Goal: Find specific page/section: Find specific page/section

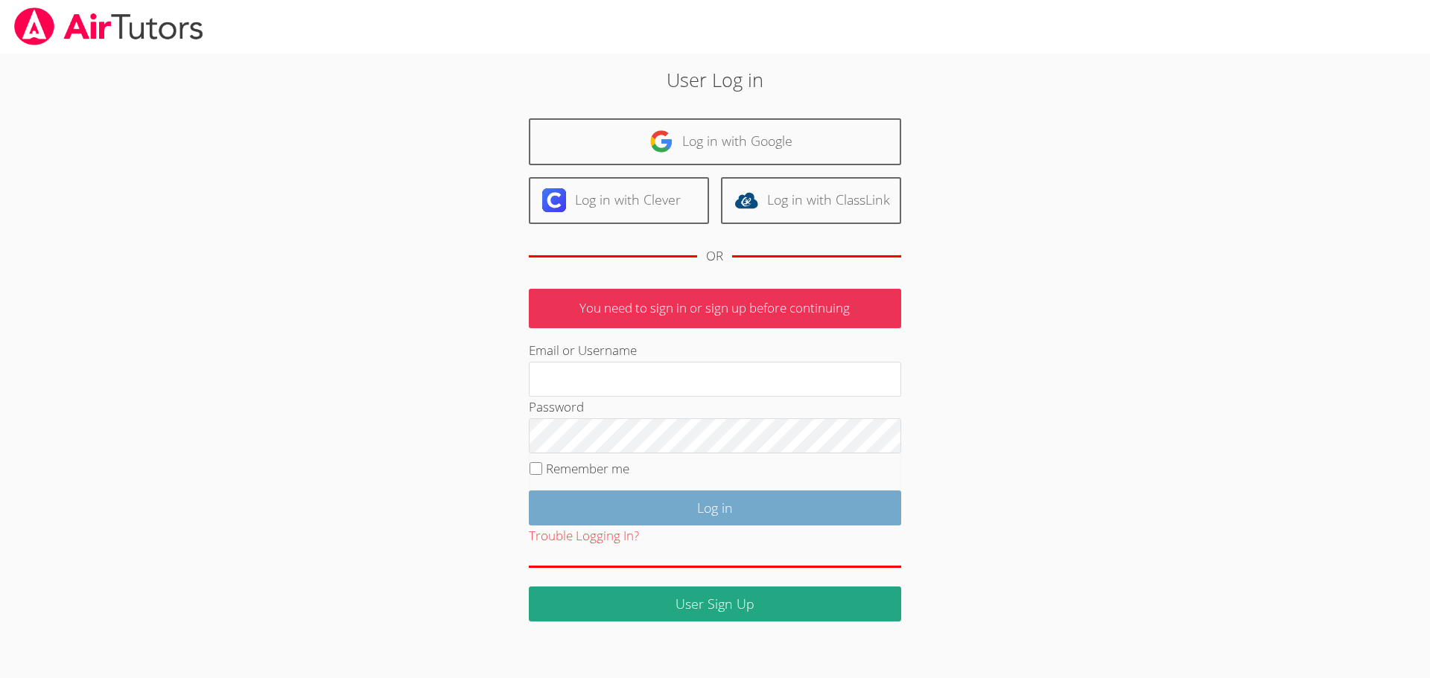
type input "[EMAIL_ADDRESS][DOMAIN_NAME]"
click at [752, 506] on input "Log in" at bounding box center [715, 508] width 372 height 35
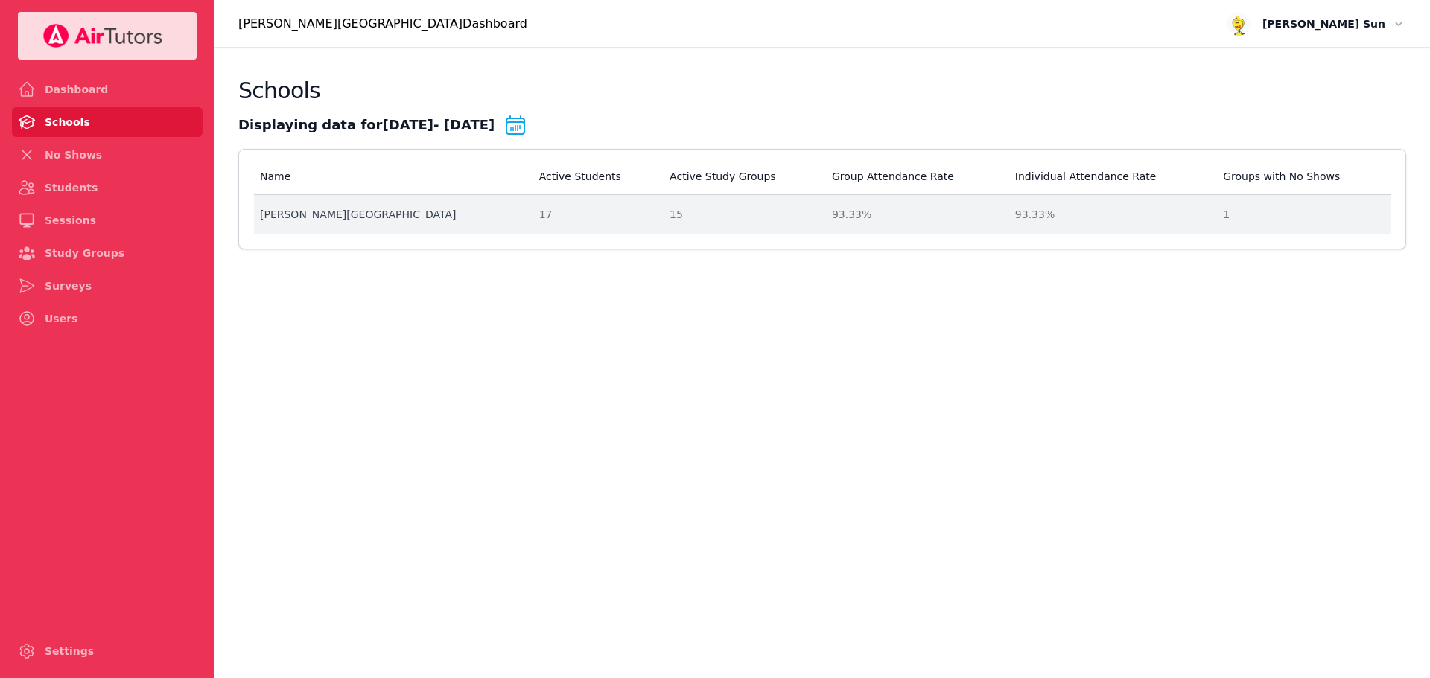
click at [428, 223] on td "Name [PERSON_NAME][GEOGRAPHIC_DATA]" at bounding box center [392, 214] width 276 height 39
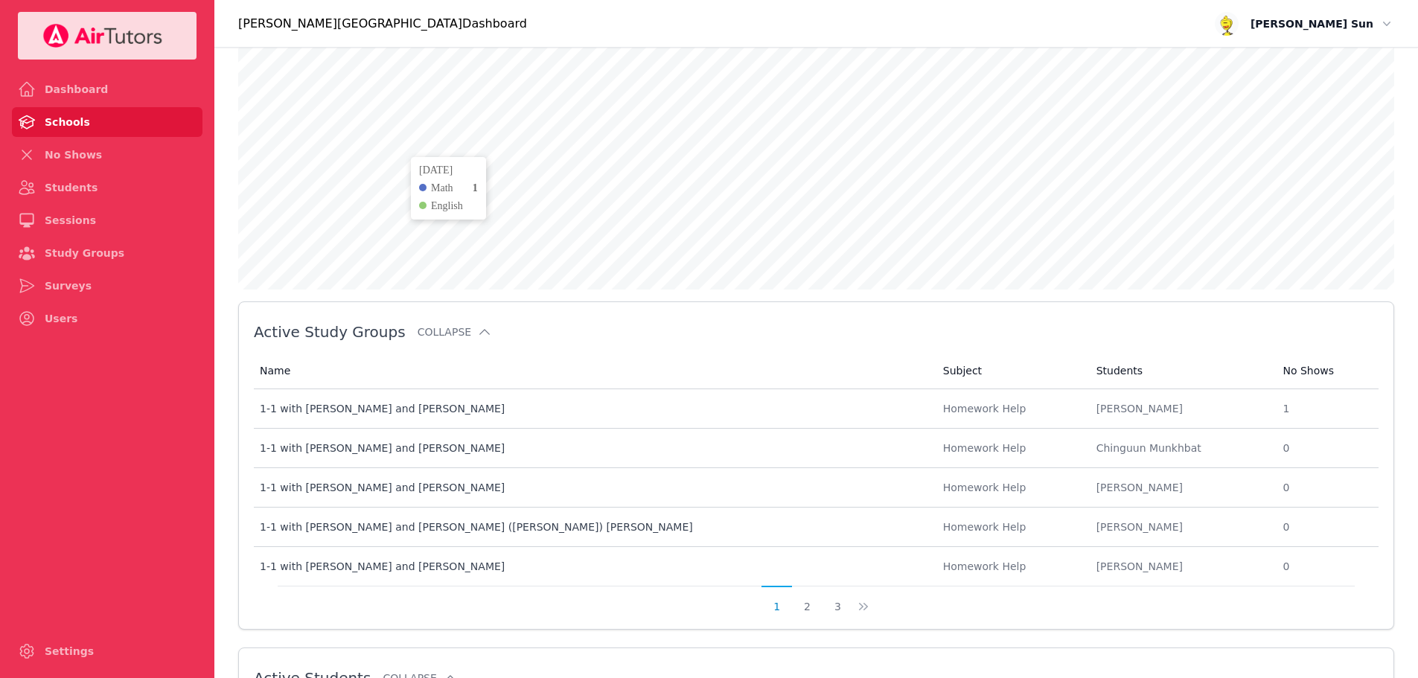
scroll to position [521, 0]
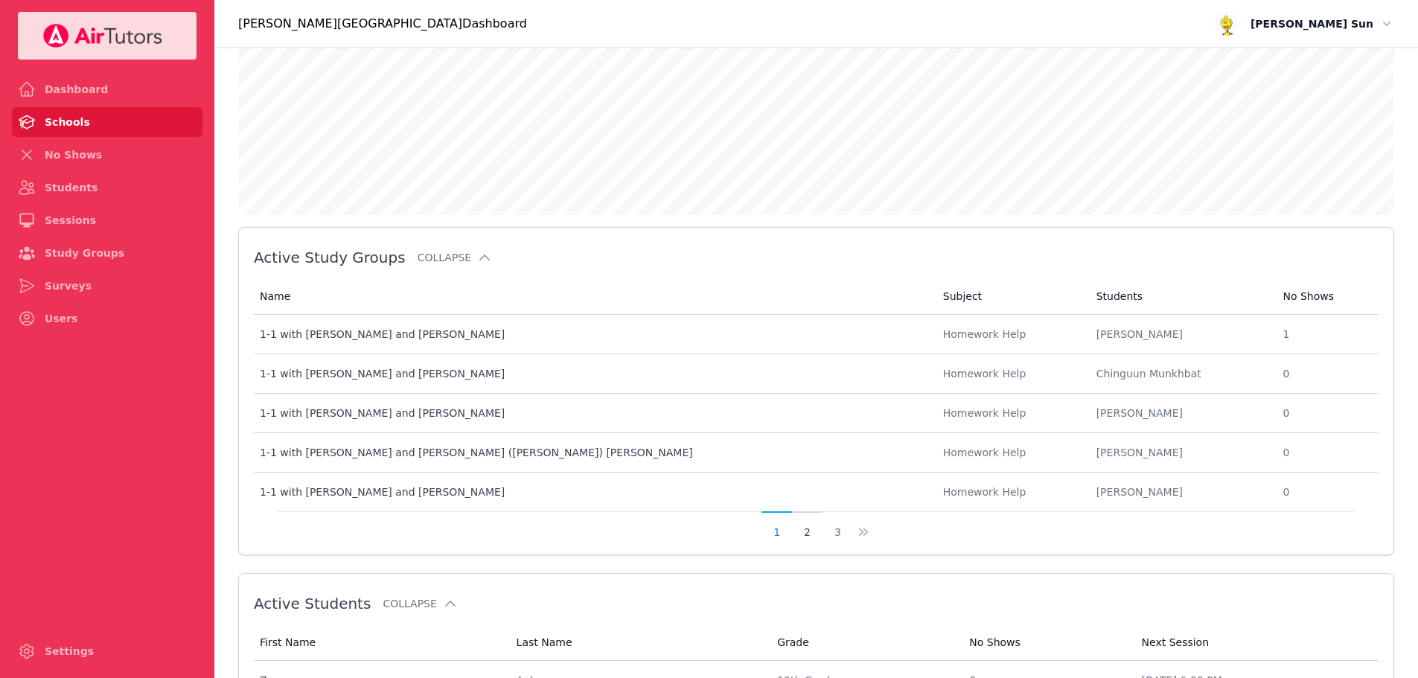
click at [807, 532] on button "2" at bounding box center [807, 526] width 31 height 28
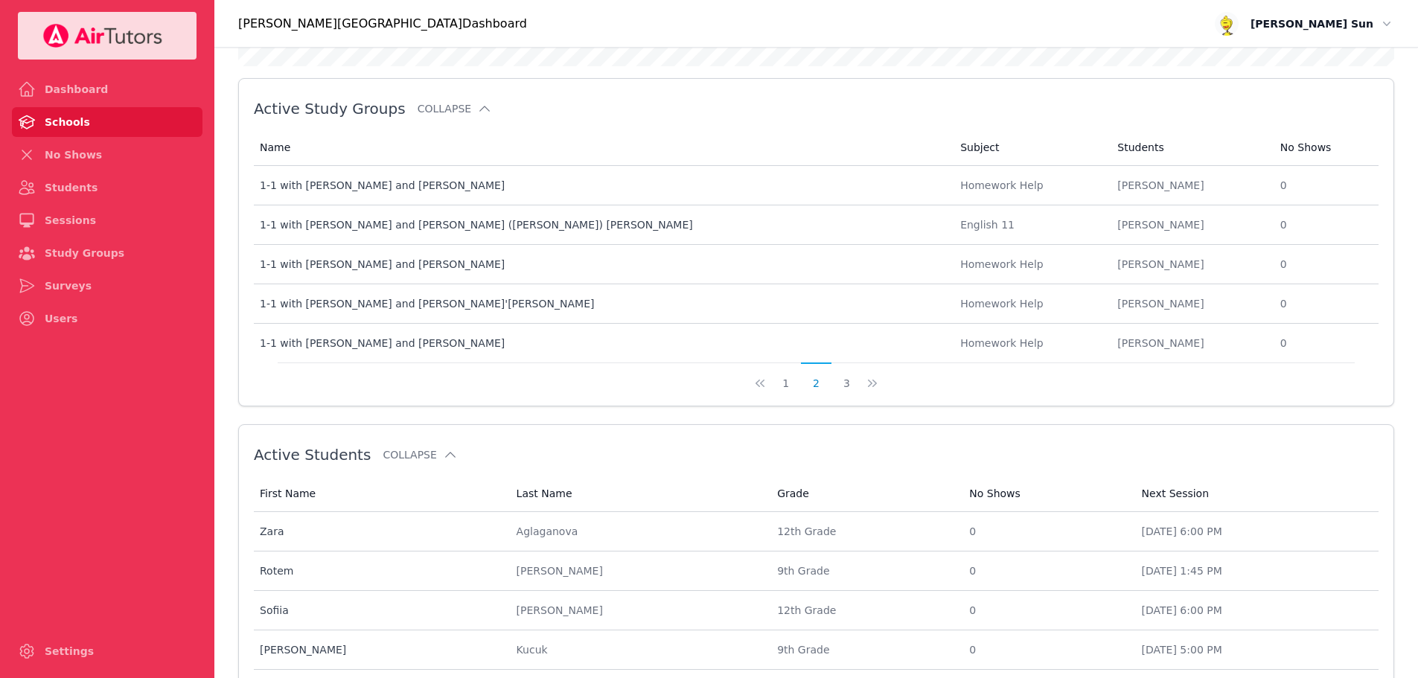
scroll to position [745, 0]
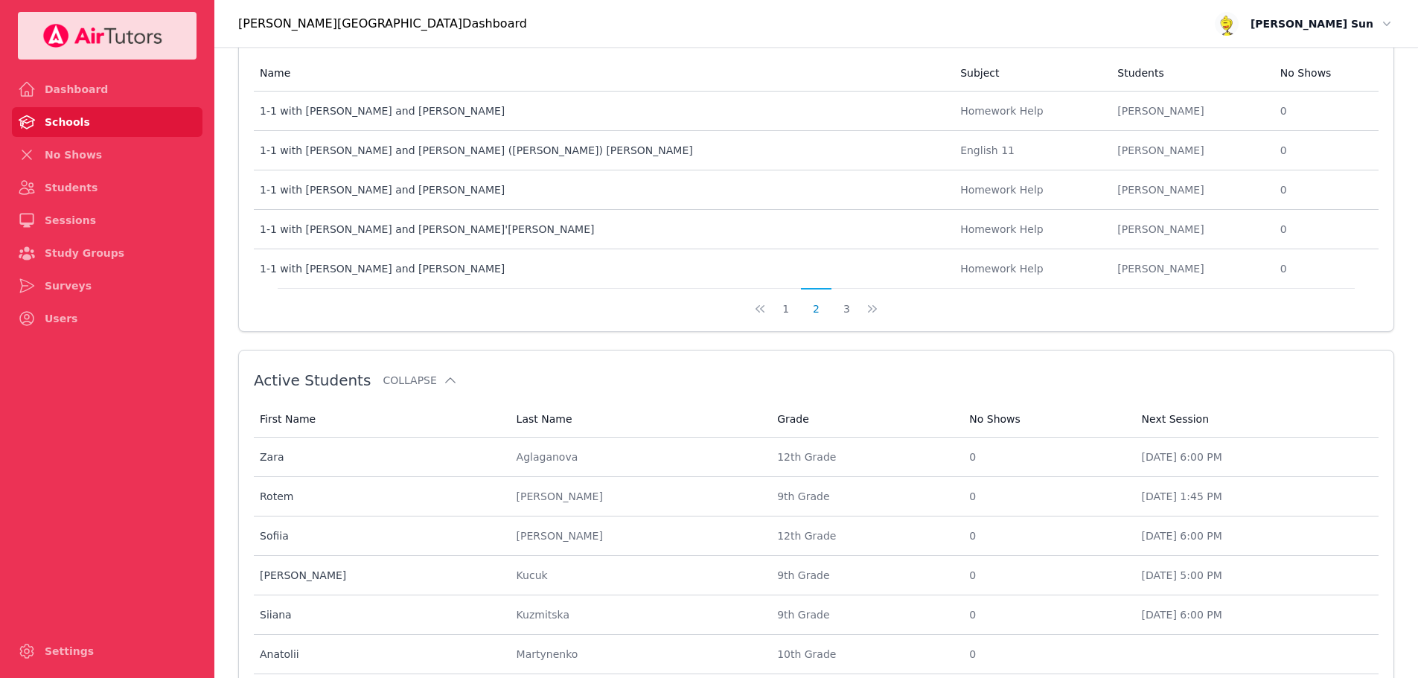
click at [841, 319] on div "Active Study Groups Collapse Name Subject Students No Shows Name 1-1 with Zara …" at bounding box center [816, 168] width 1156 height 328
click at [844, 313] on button "3" at bounding box center [847, 302] width 31 height 28
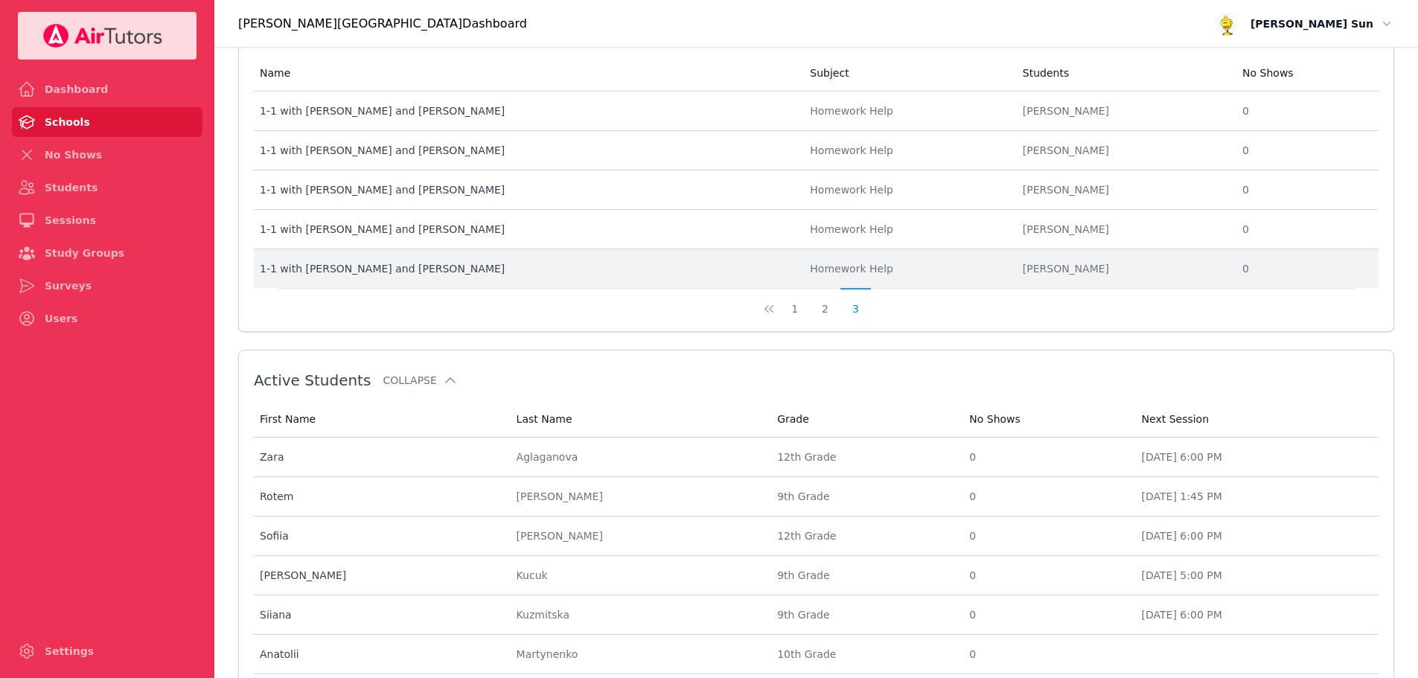
scroll to position [670, 0]
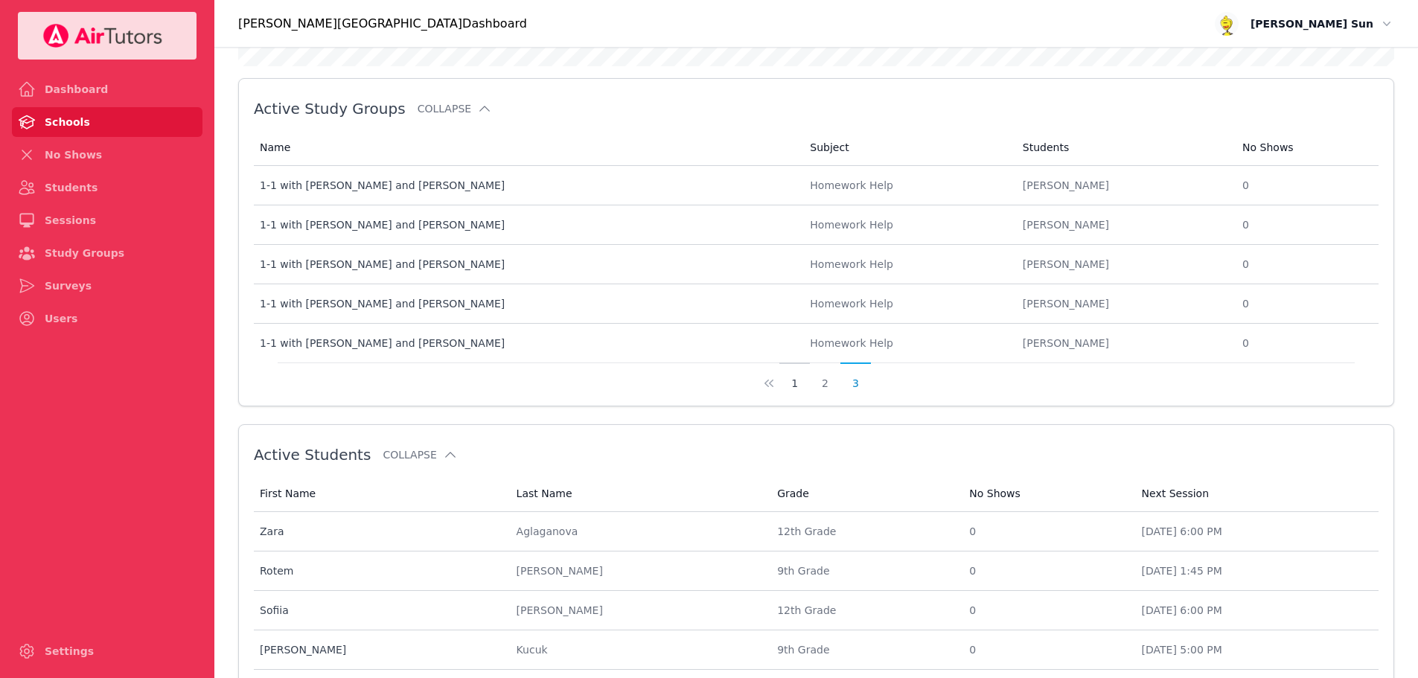
click at [806, 382] on button "1" at bounding box center [795, 377] width 31 height 28
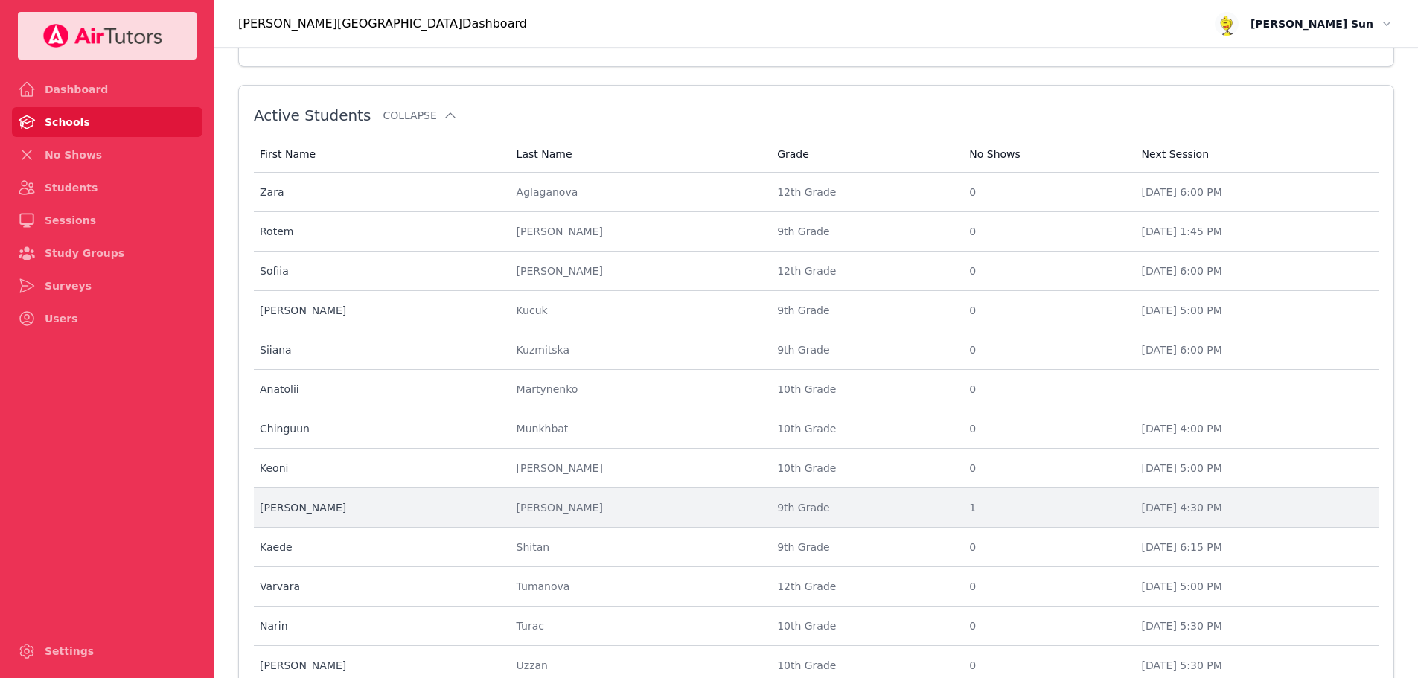
scroll to position [1159, 0]
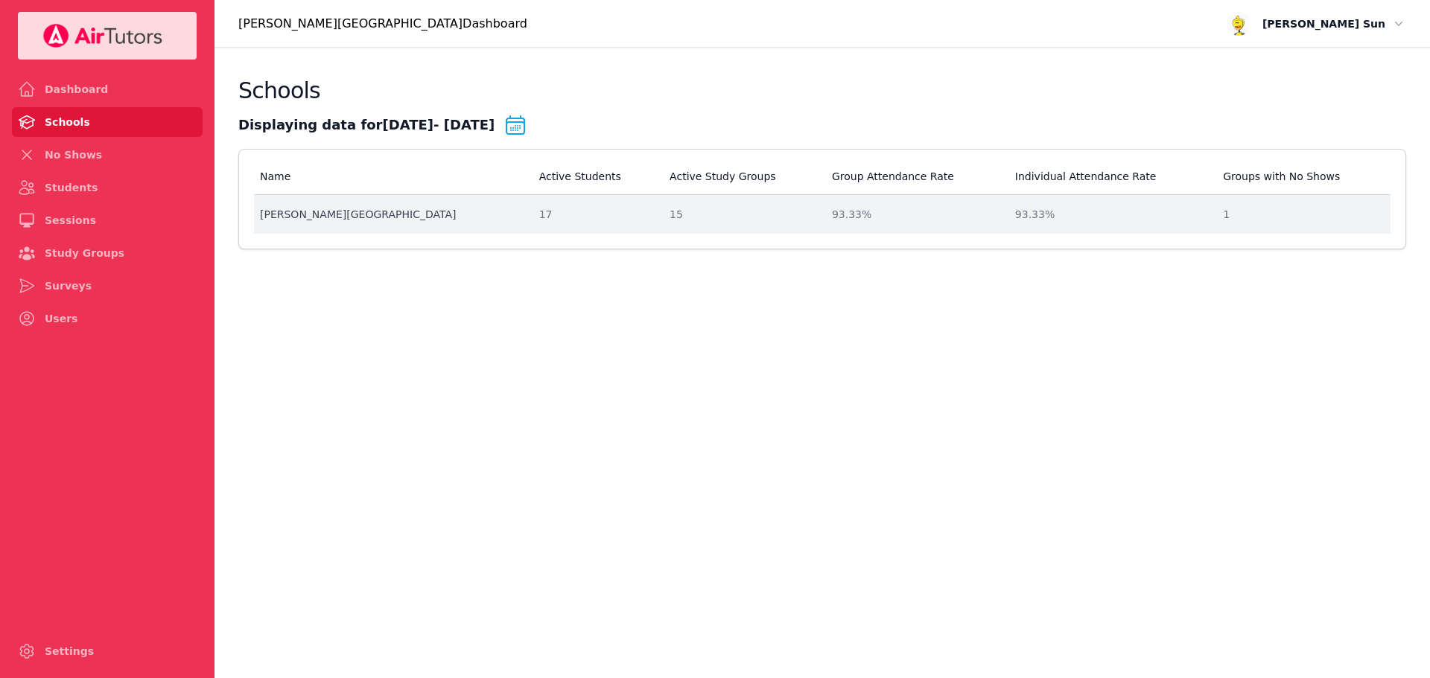
click at [424, 210] on div "[PERSON_NAME][GEOGRAPHIC_DATA]" at bounding box center [390, 214] width 261 height 15
